Goal: Information Seeking & Learning: Learn about a topic

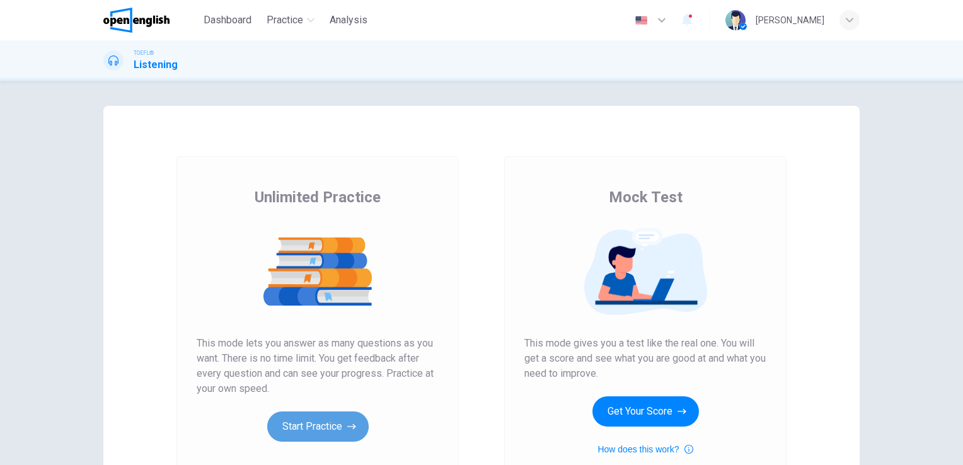
click at [337, 417] on button "Start Practice" at bounding box center [317, 427] width 101 height 30
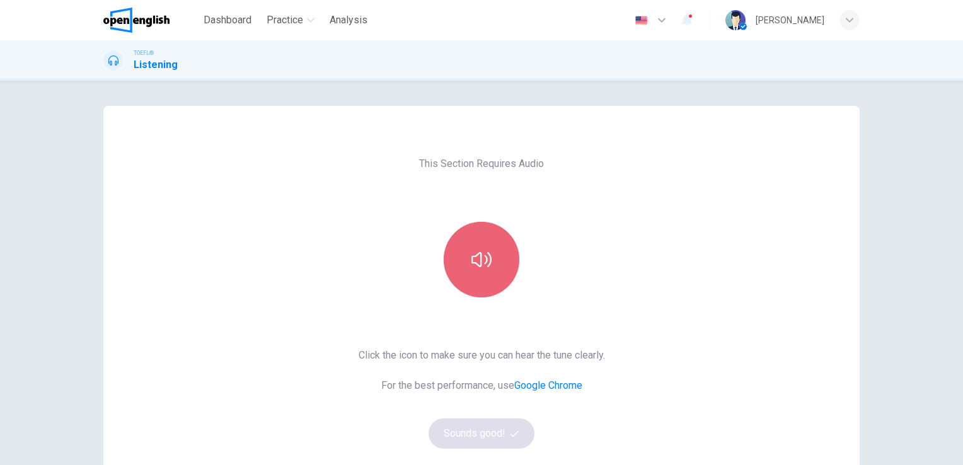
click at [479, 253] on icon "button" at bounding box center [482, 260] width 20 height 20
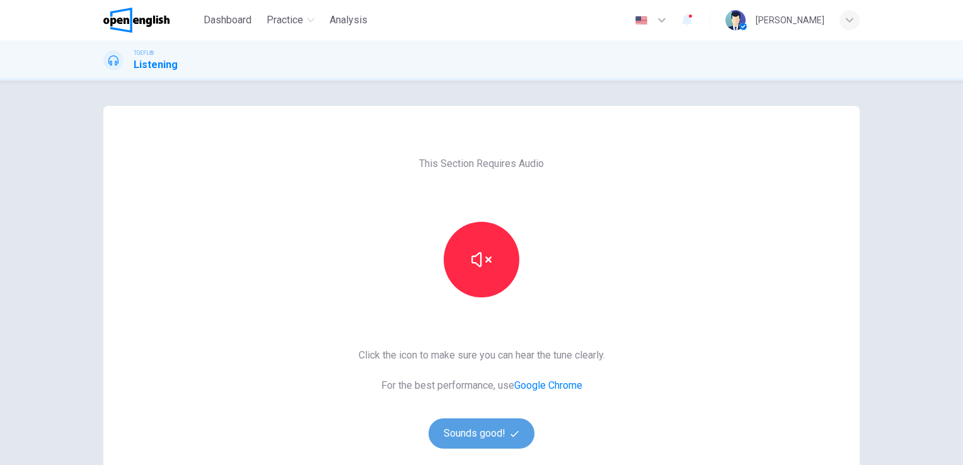
click at [489, 437] on button "Sounds good!" at bounding box center [482, 434] width 106 height 30
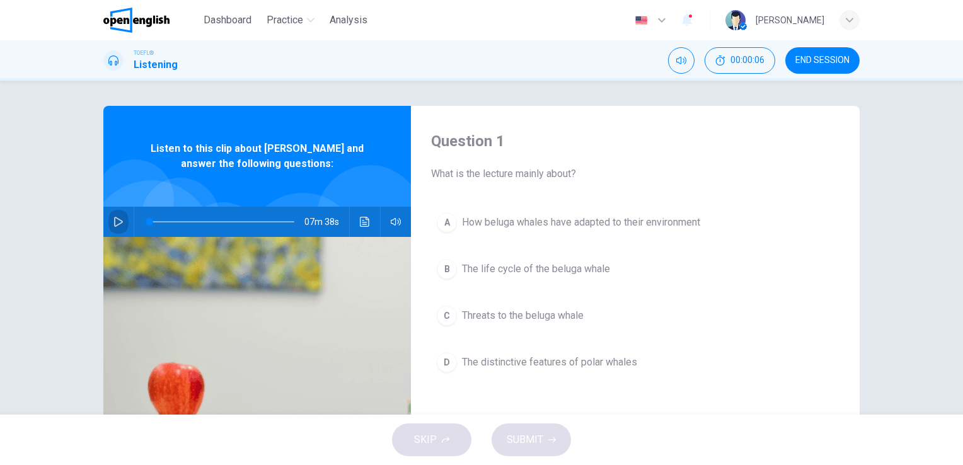
click at [116, 221] on icon "button" at bounding box center [118, 222] width 9 height 10
click at [146, 221] on span at bounding box center [150, 222] width 8 height 8
click at [362, 221] on icon "Click to see the audio transcription" at bounding box center [365, 222] width 10 height 10
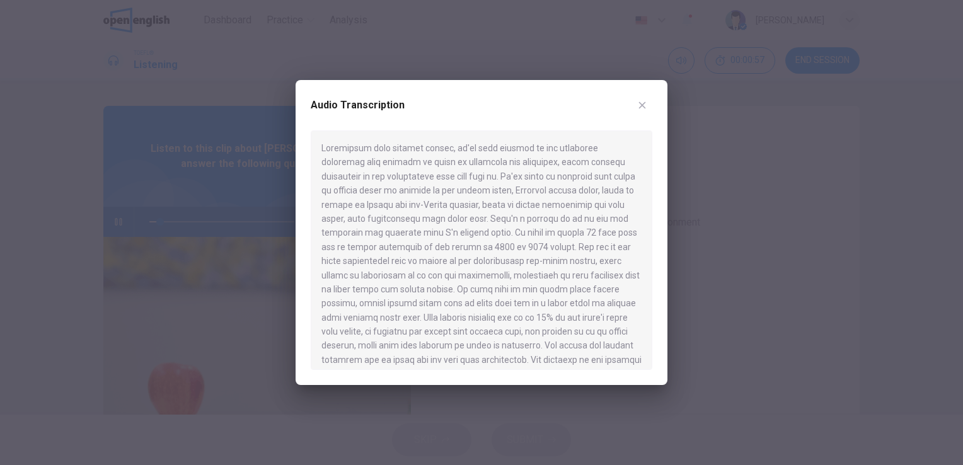
click at [642, 107] on icon "button" at bounding box center [642, 105] width 10 height 10
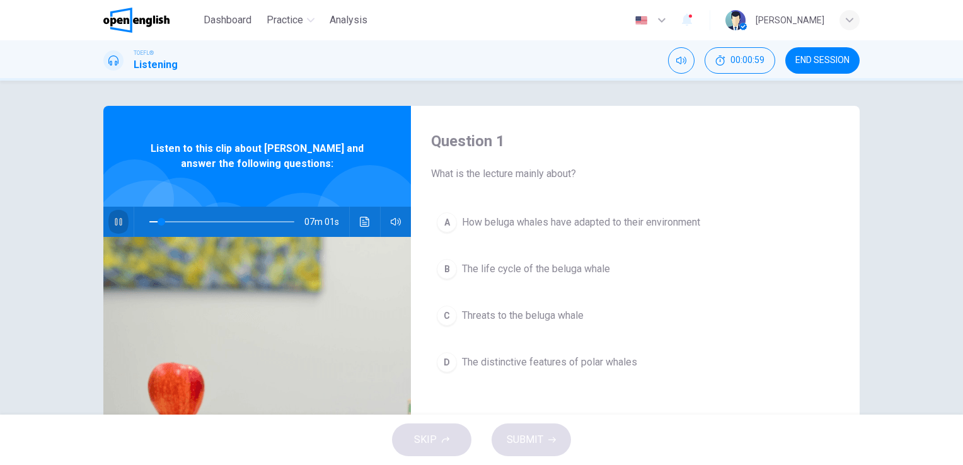
click at [118, 223] on icon "button" at bounding box center [118, 222] width 7 height 8
click at [360, 223] on icon "Click to see the audio transcription" at bounding box center [365, 222] width 10 height 10
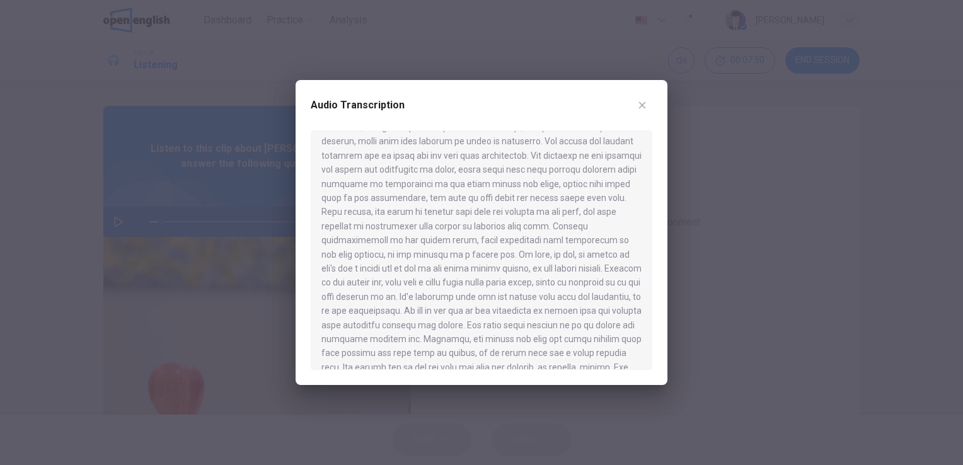
scroll to position [209, 0]
click at [63, 1] on div at bounding box center [481, 232] width 963 height 465
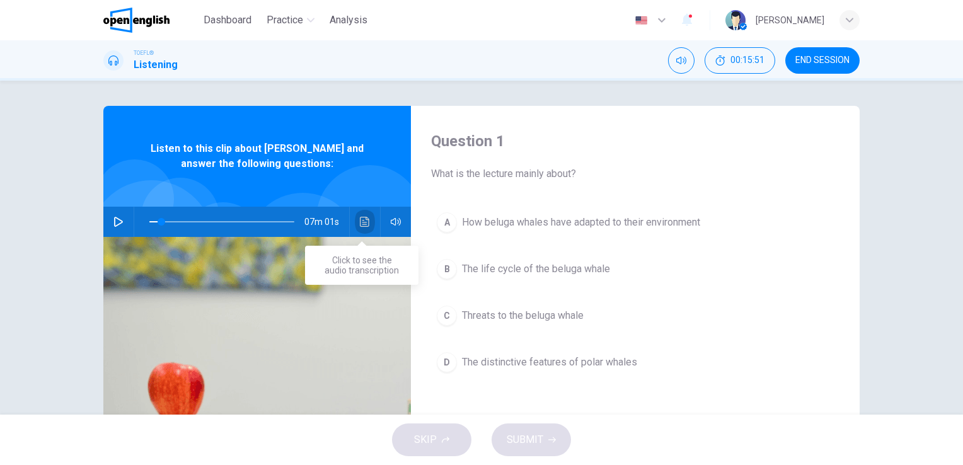
click at [360, 223] on icon "Click to see the audio transcription" at bounding box center [365, 222] width 10 height 10
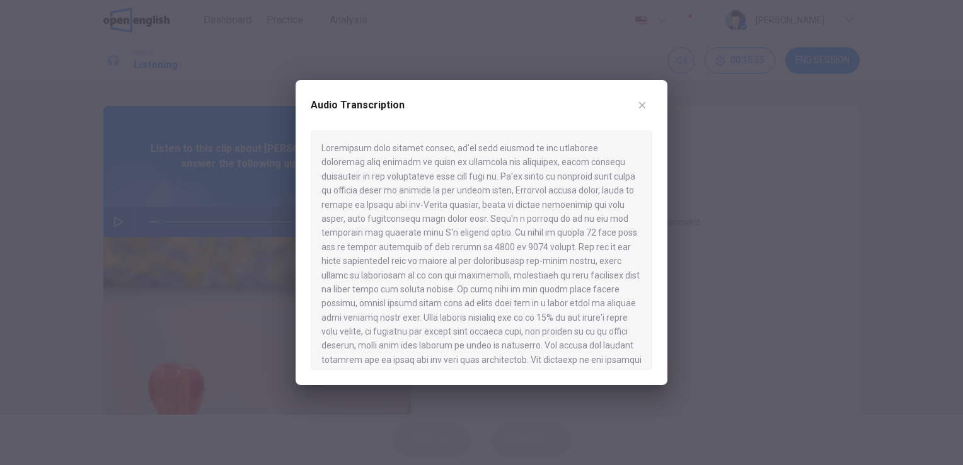
click at [15, 4] on div at bounding box center [481, 232] width 963 height 465
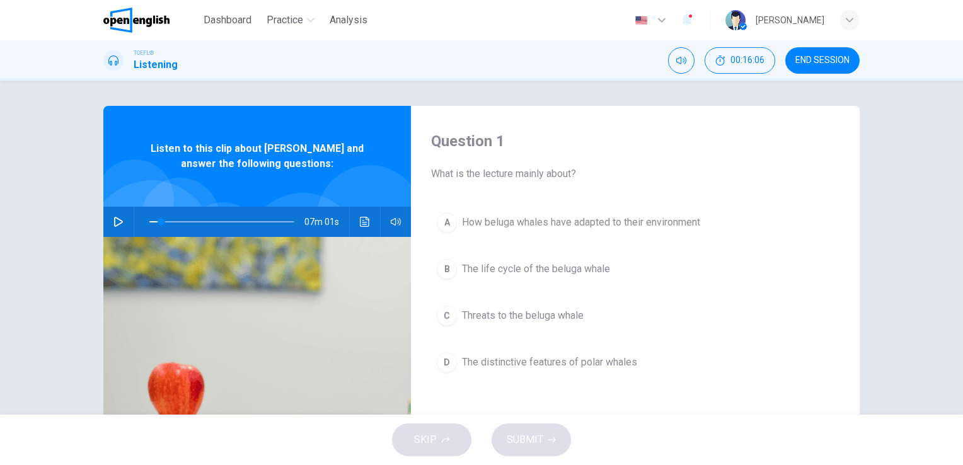
click at [62, 9] on header "Dashboard Practice Analysis English ** ​ [PERSON_NAME]" at bounding box center [481, 20] width 963 height 40
click at [38, 40] on div "TOEFL® Listening 00:16:30 END SESSION" at bounding box center [481, 60] width 963 height 40
click at [360, 221] on icon "Click to see the audio transcription" at bounding box center [365, 222] width 10 height 10
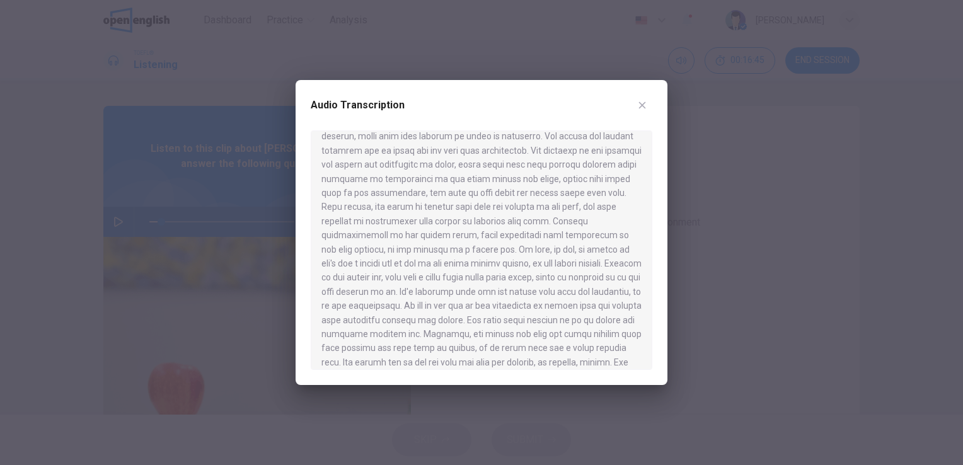
scroll to position [236, 0]
type input "*"
